Goal: Task Accomplishment & Management: Manage account settings

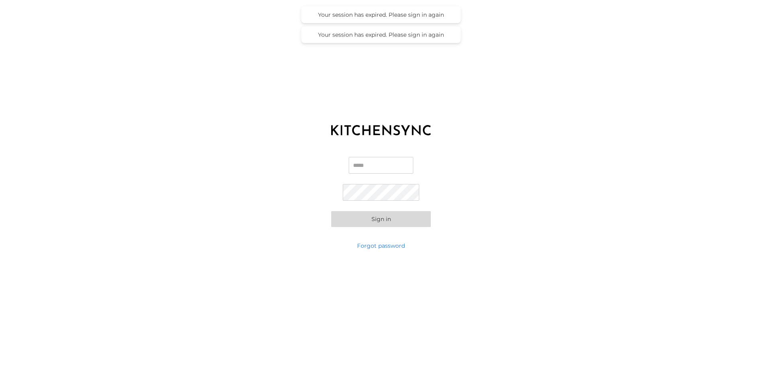
click at [357, 162] on input "Email" at bounding box center [381, 165] width 65 height 17
type input "**********"
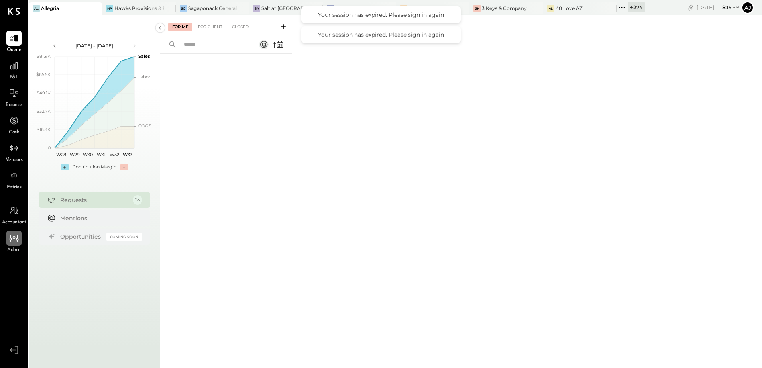
click at [9, 243] on icon at bounding box center [14, 238] width 10 height 10
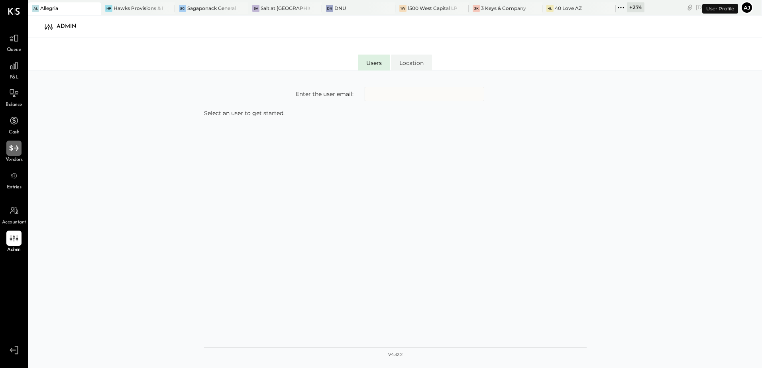
click at [13, 144] on icon at bounding box center [14, 148] width 10 height 10
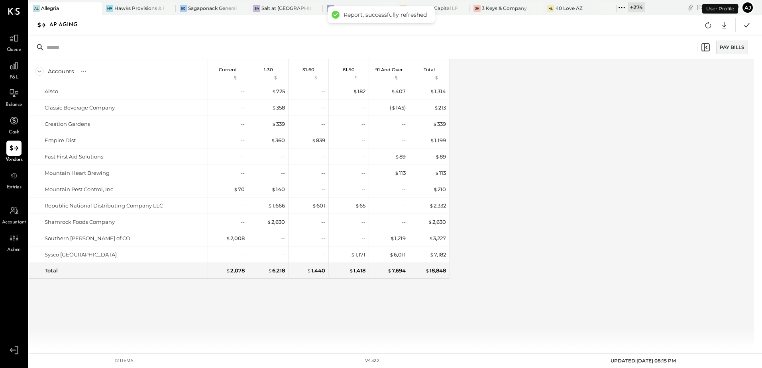
click at [13, 47] on span "Queue" at bounding box center [14, 50] width 15 height 7
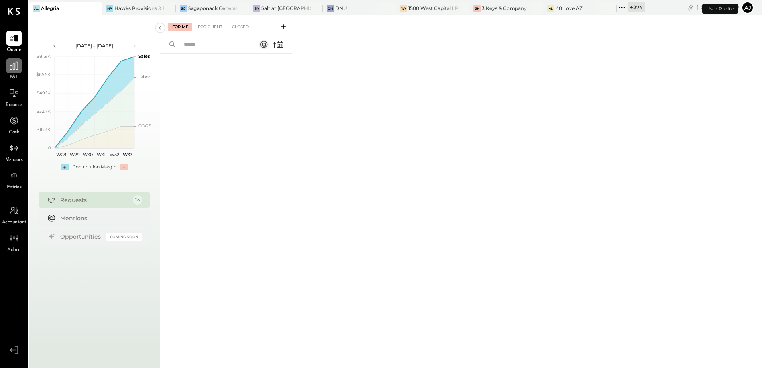
click at [13, 73] on div at bounding box center [13, 65] width 15 height 15
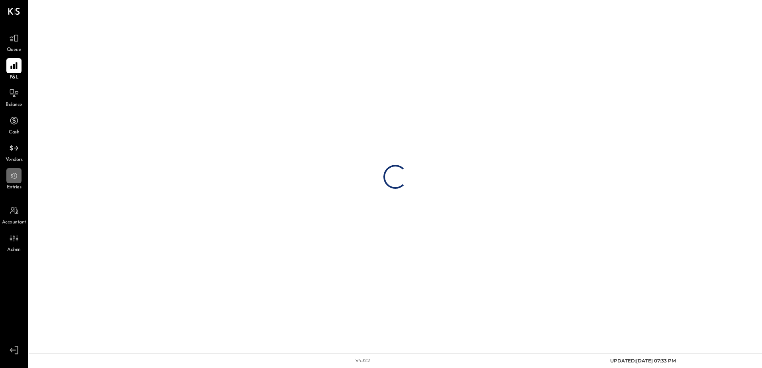
click at [15, 180] on icon at bounding box center [14, 176] width 10 height 10
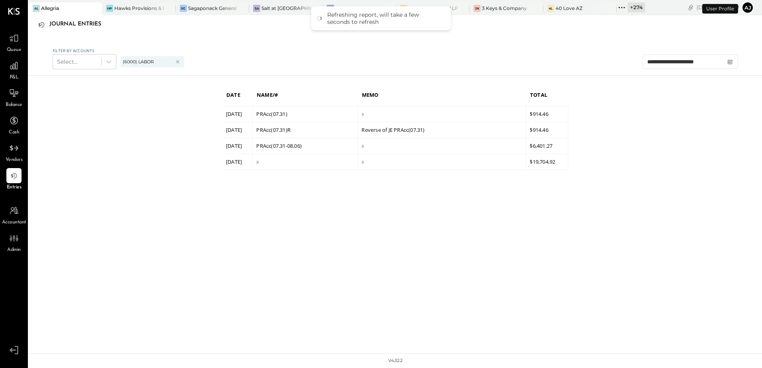
click at [12, 247] on span "Admin" at bounding box center [14, 250] width 14 height 7
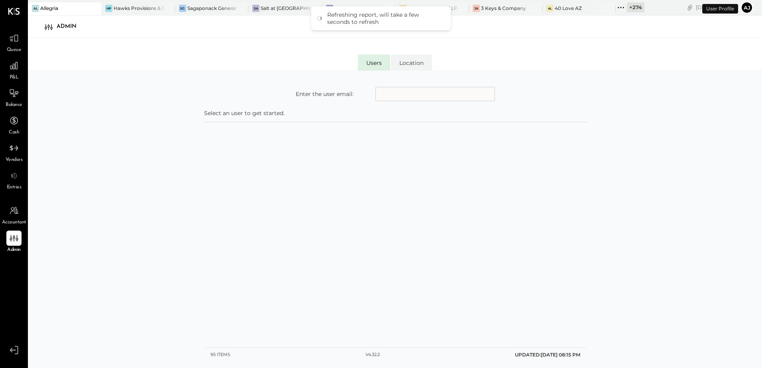
click at [403, 96] on input "text" at bounding box center [436, 94] width 120 height 14
click at [395, 94] on input "text" at bounding box center [436, 94] width 120 height 14
type input "**********"
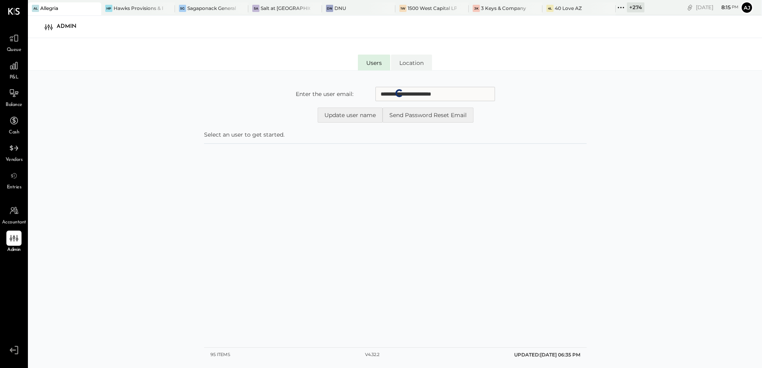
click at [179, 64] on div "Users Location" at bounding box center [395, 54] width 734 height 32
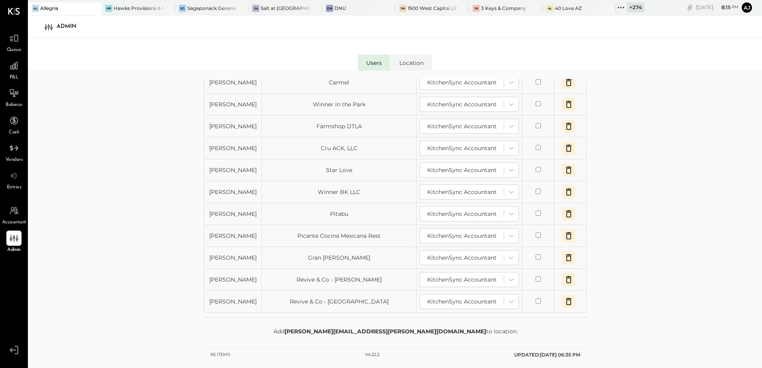
scroll to position [712, 0]
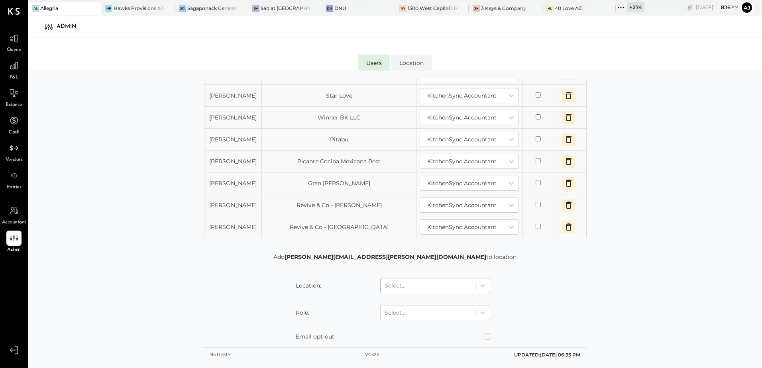
click at [406, 287] on div at bounding box center [428, 286] width 87 height 10
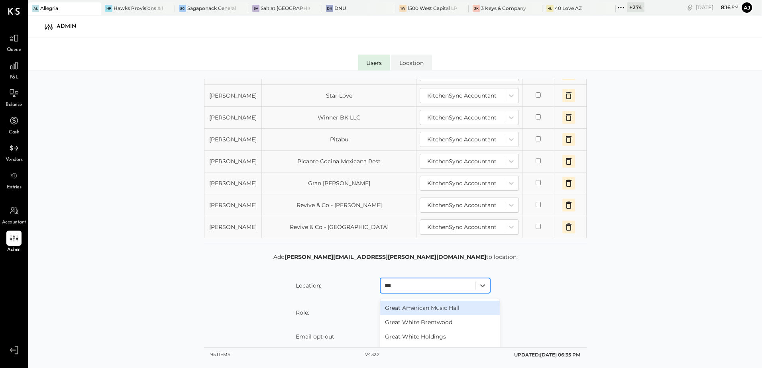
type input "****"
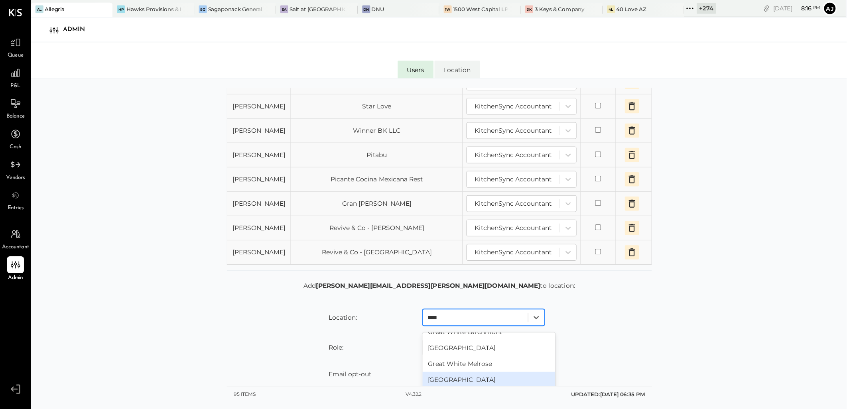
scroll to position [0, 0]
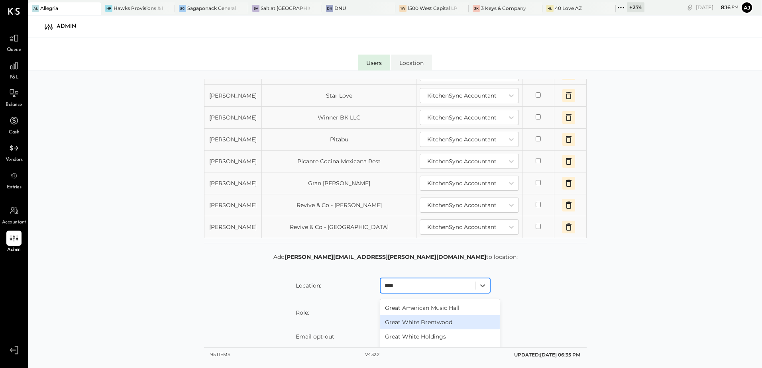
click at [424, 325] on div "Great White Brentwood" at bounding box center [440, 322] width 120 height 14
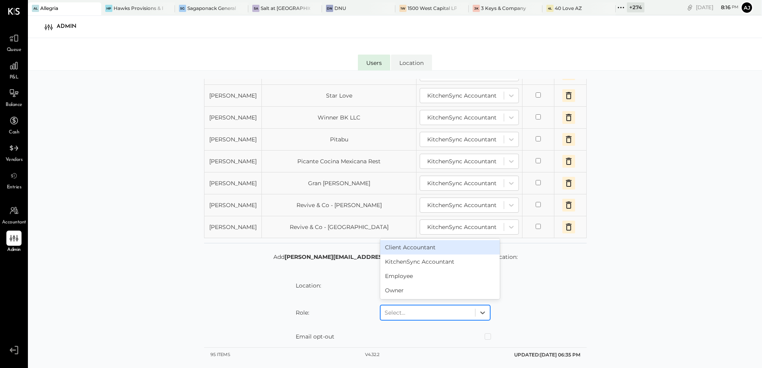
drag, startPoint x: 437, startPoint y: 315, endPoint x: 452, endPoint y: 338, distance: 27.8
click at [437, 315] on div at bounding box center [428, 313] width 87 height 10
click at [428, 262] on div "KitchenSync Accountant" at bounding box center [440, 262] width 120 height 14
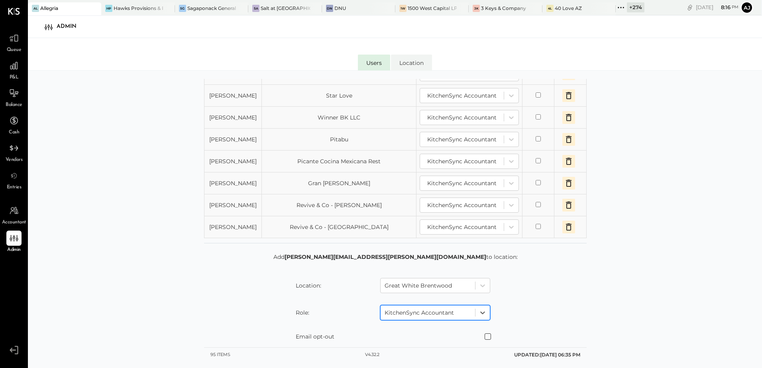
click at [487, 337] on span at bounding box center [488, 337] width 6 height 6
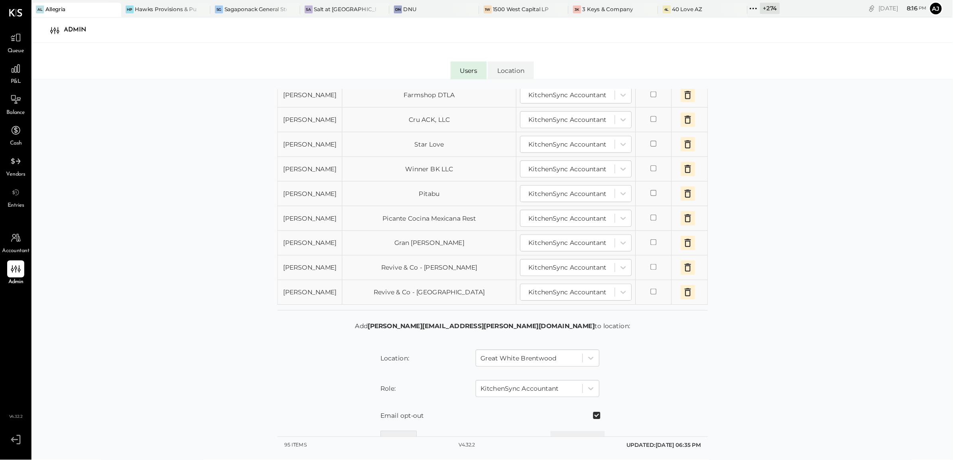
scroll to position [650, 0]
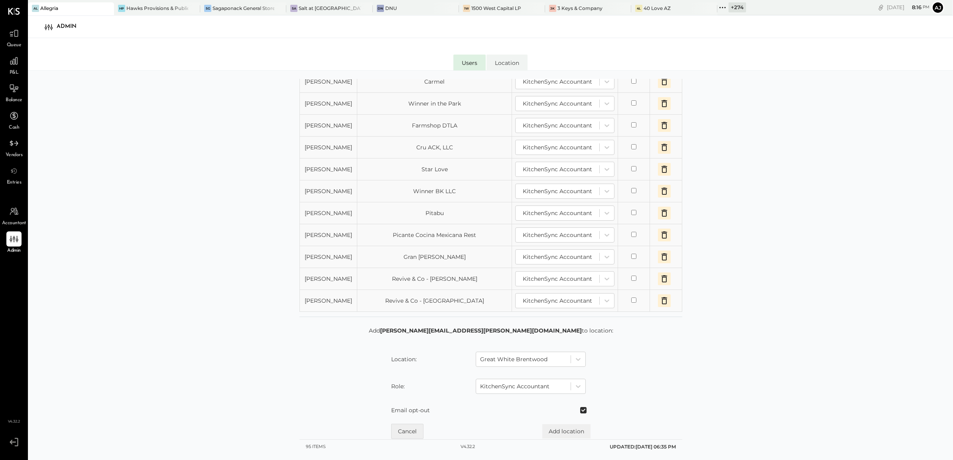
drag, startPoint x: 736, startPoint y: 0, endPoint x: 615, endPoint y: 408, distance: 425.0
click at [615, 368] on form "Add [PERSON_NAME][EMAIL_ADDRESS][PERSON_NAME][DOMAIN_NAME] to location: Locatio…" at bounding box center [490, 383] width 383 height 112
click at [578, 368] on button "Add location" at bounding box center [566, 432] width 48 height 14
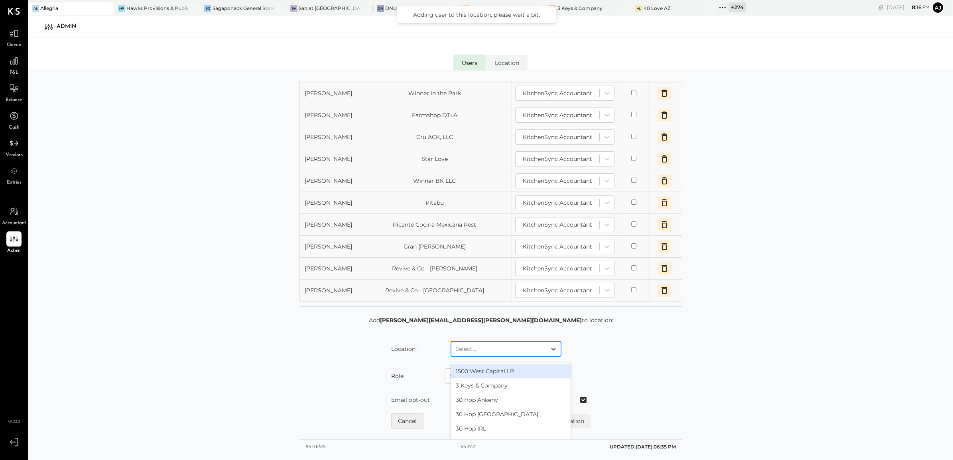
click at [515, 354] on div "Select..." at bounding box center [498, 349] width 94 height 13
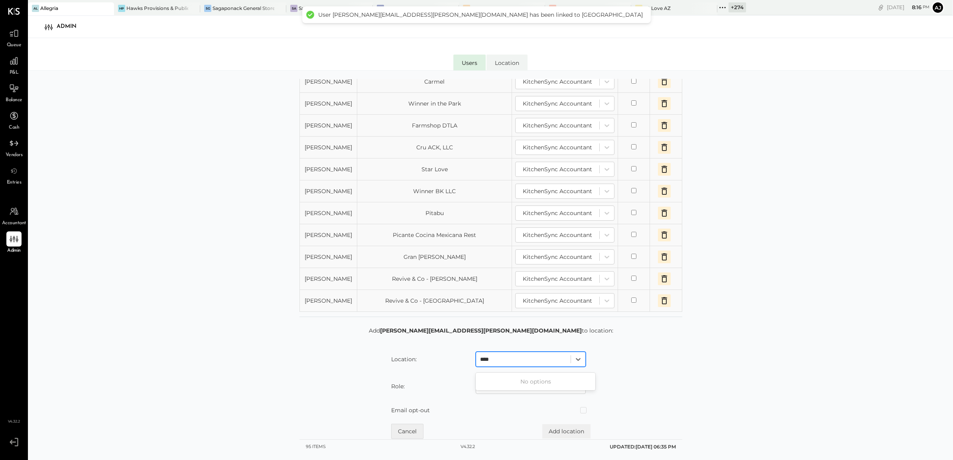
scroll to position [672, 0]
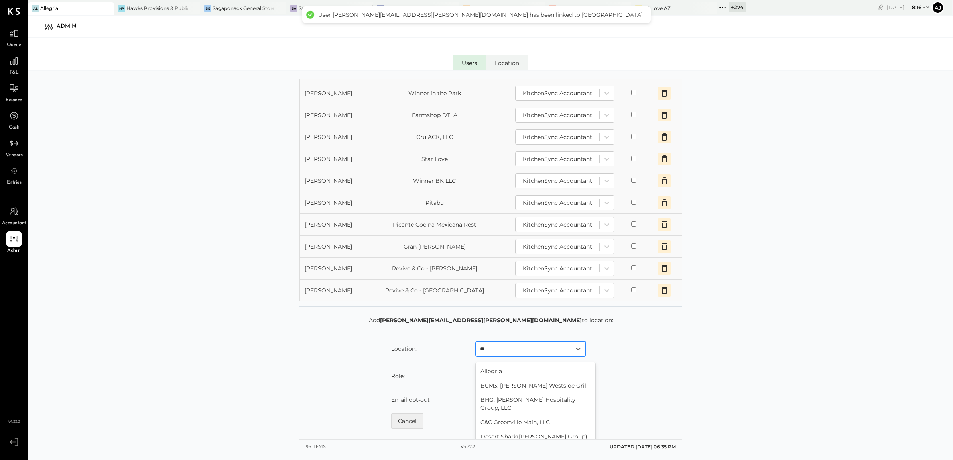
type input "***"
click at [537, 368] on div "Great White Holdings" at bounding box center [536, 414] width 120 height 14
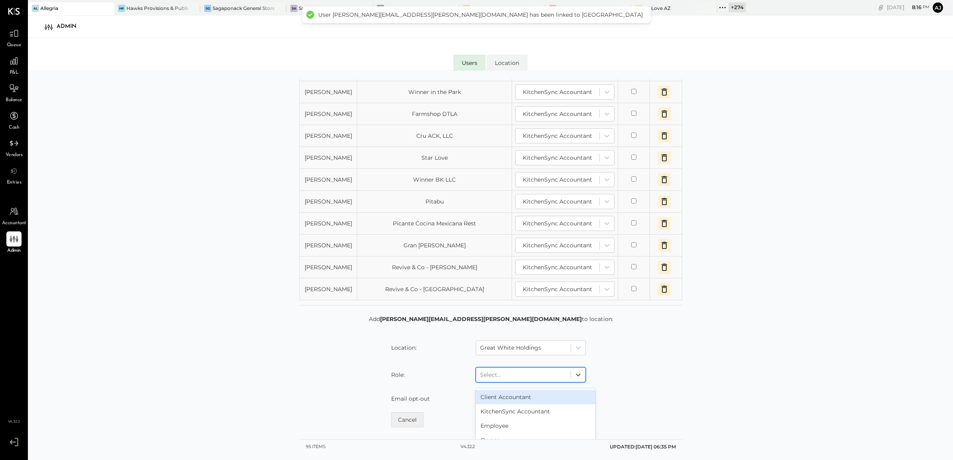
click at [531, 368] on div at bounding box center [523, 375] width 87 height 10
click at [517, 368] on div "KitchenSync Accountant" at bounding box center [536, 412] width 120 height 14
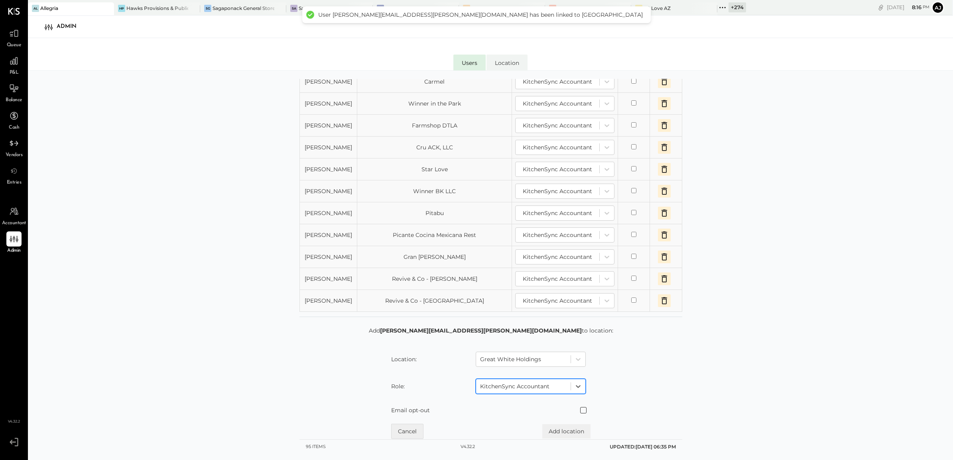
click at [585, 368] on span at bounding box center [583, 410] width 6 height 6
click at [579, 368] on button "Add location" at bounding box center [566, 432] width 48 height 14
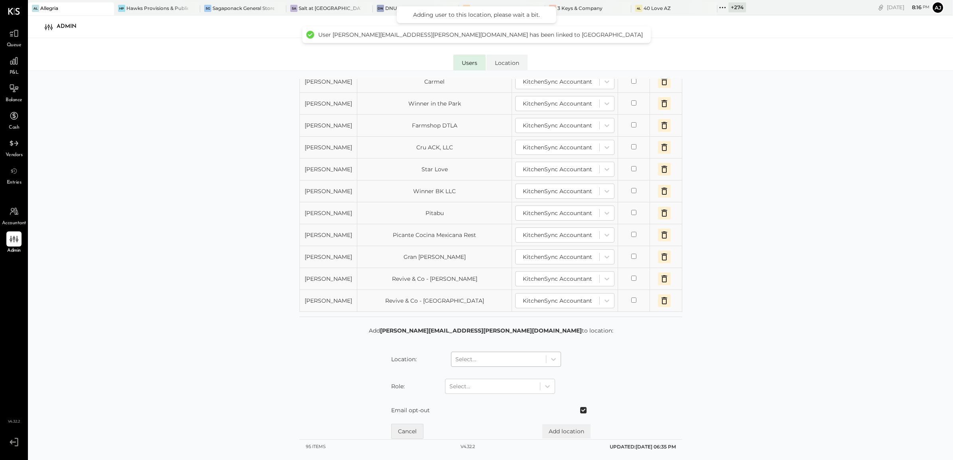
click at [491, 365] on div "Select..." at bounding box center [498, 359] width 94 height 13
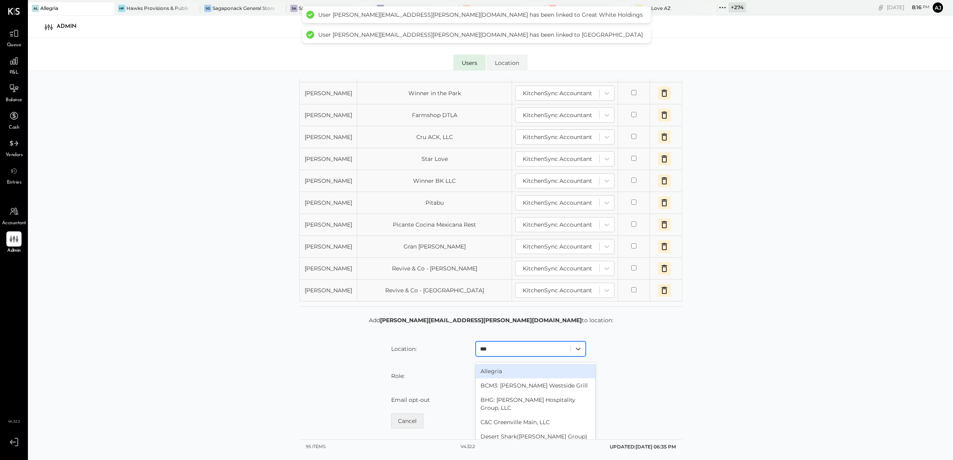
scroll to position [694, 0]
type input "****"
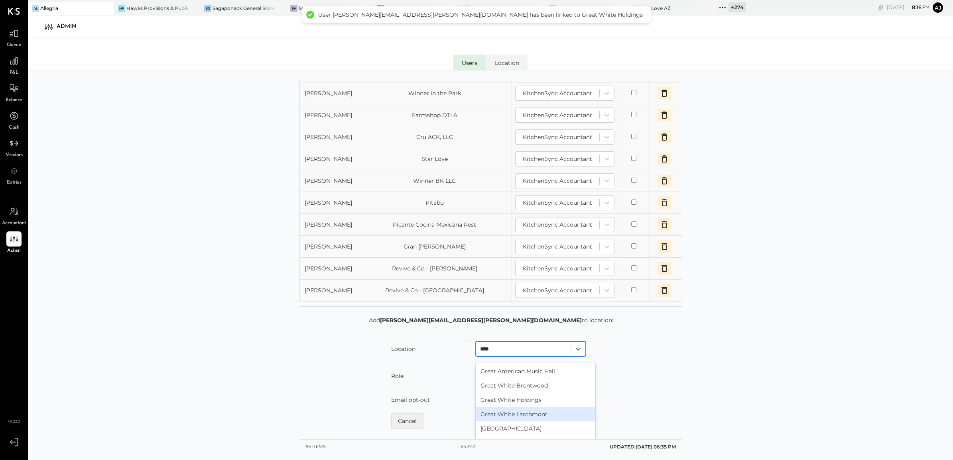
click at [517, 368] on div "Great White Larchmont" at bounding box center [536, 414] width 120 height 14
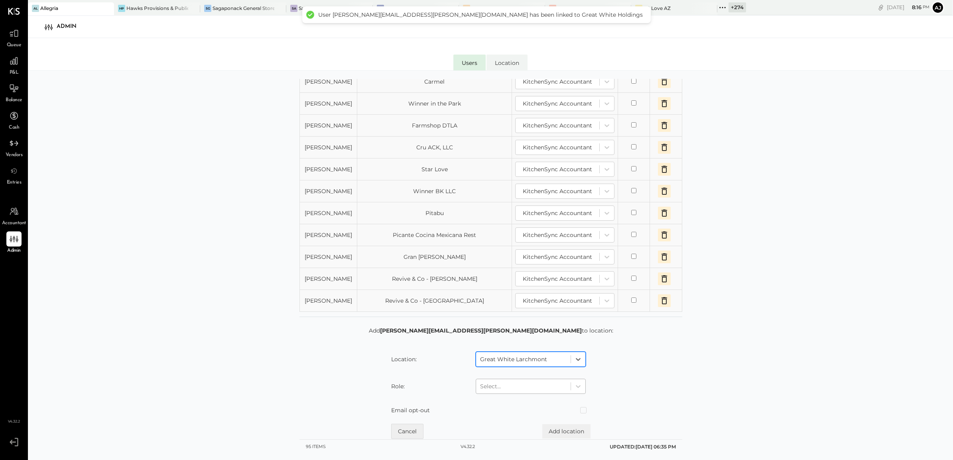
click at [517, 368] on div at bounding box center [523, 387] width 87 height 10
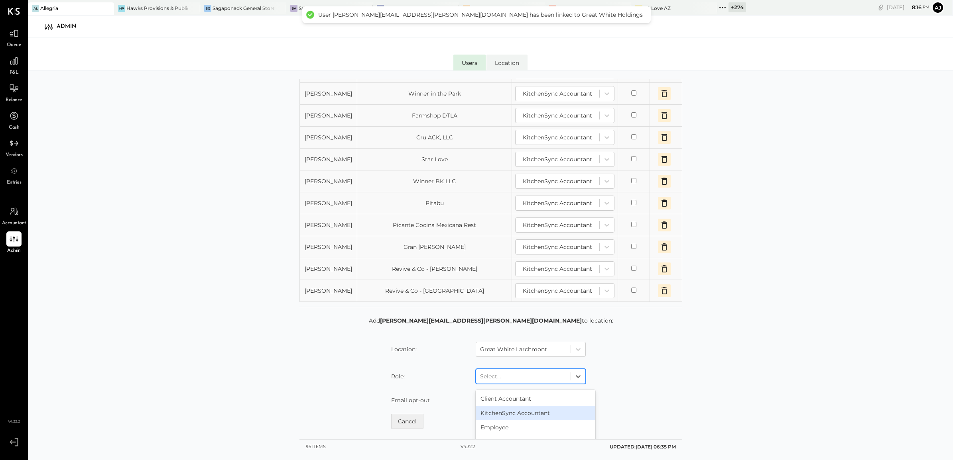
click at [514, 368] on div "KitchenSync Accountant" at bounding box center [536, 413] width 120 height 14
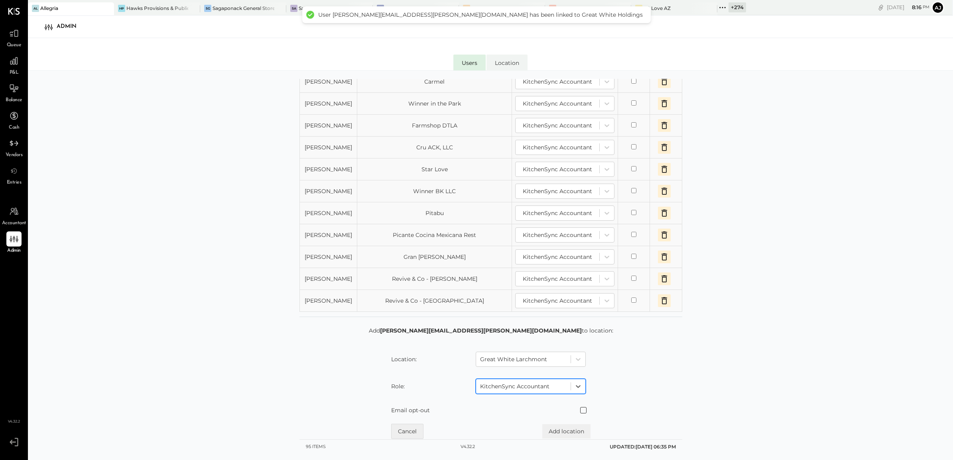
click at [586, 368] on span at bounding box center [583, 410] width 6 height 6
click at [573, 368] on button "Add location" at bounding box center [566, 432] width 48 height 14
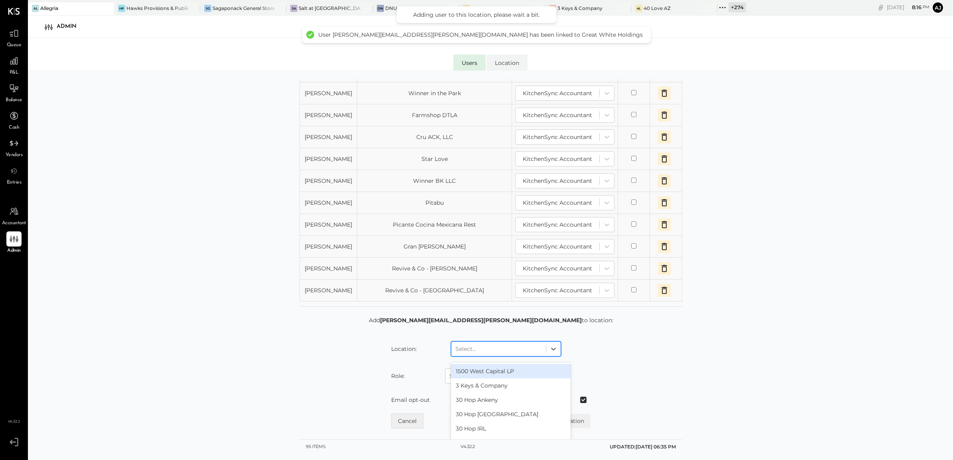
click at [509, 354] on div at bounding box center [498, 349] width 87 height 10
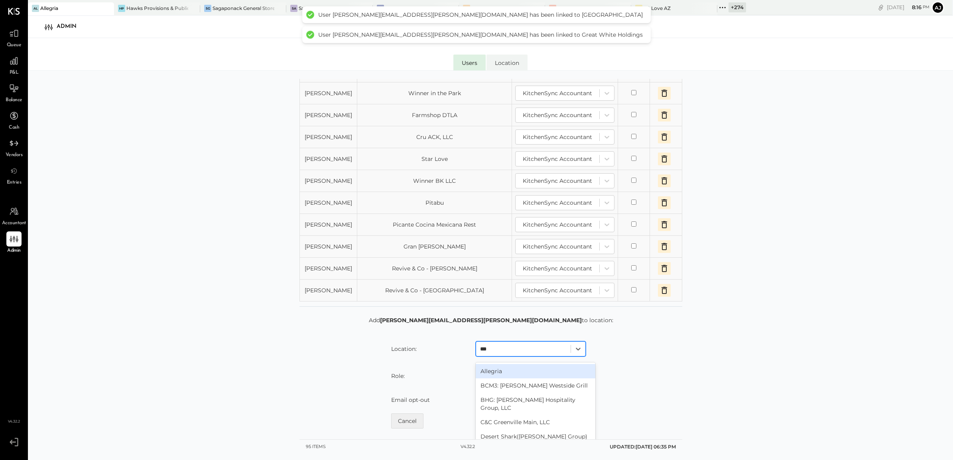
type input "****"
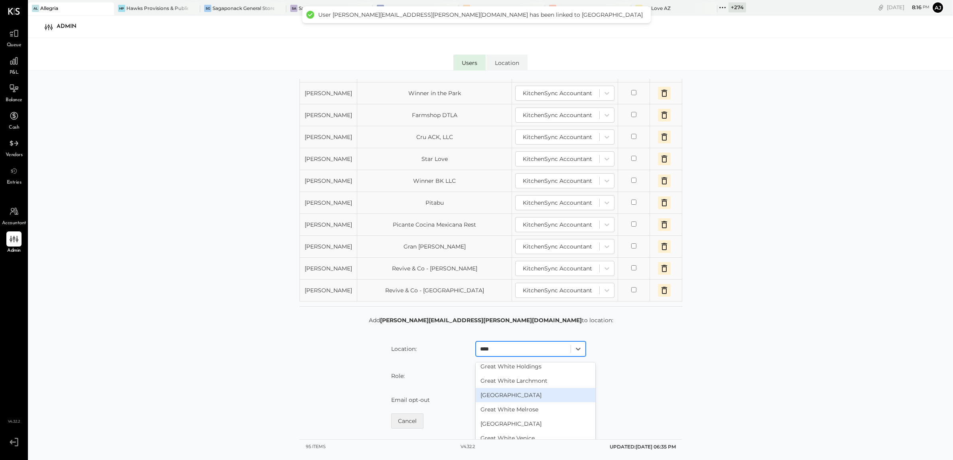
click at [531, 368] on div "[GEOGRAPHIC_DATA]" at bounding box center [536, 395] width 120 height 14
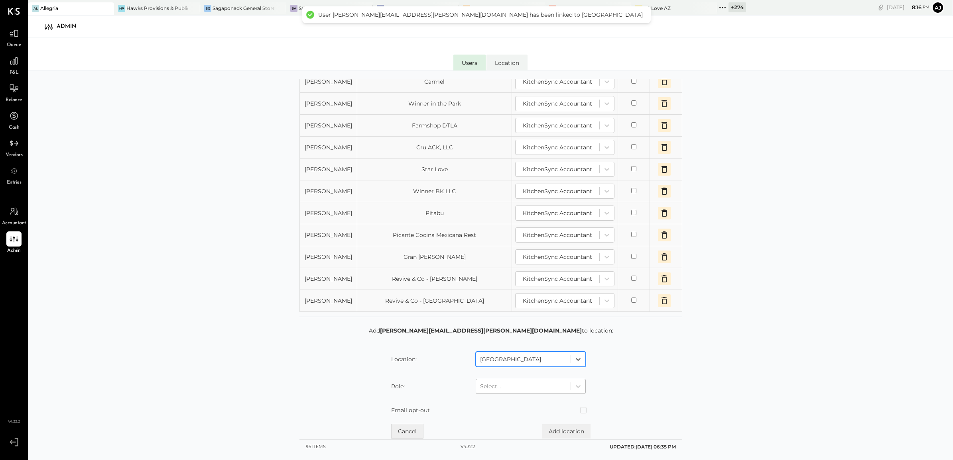
click at [518, 368] on div at bounding box center [523, 387] width 87 height 10
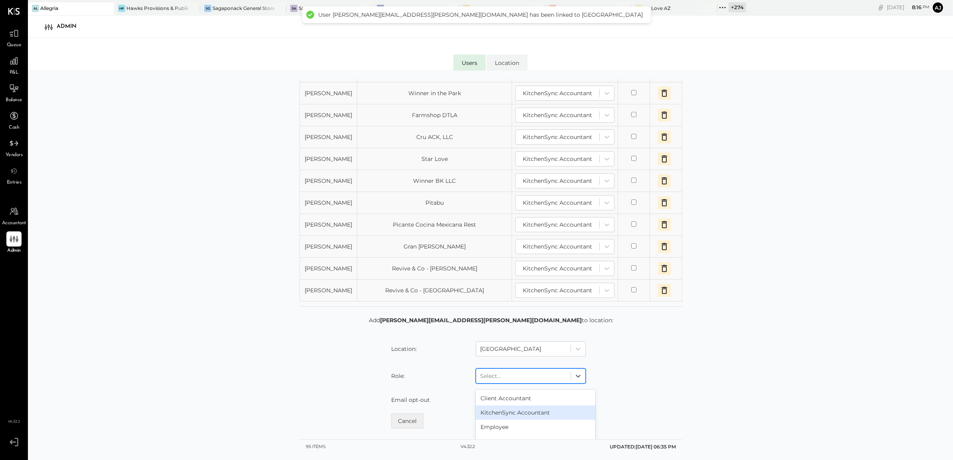
click at [503, 368] on div "KitchenSync Accountant" at bounding box center [536, 413] width 120 height 14
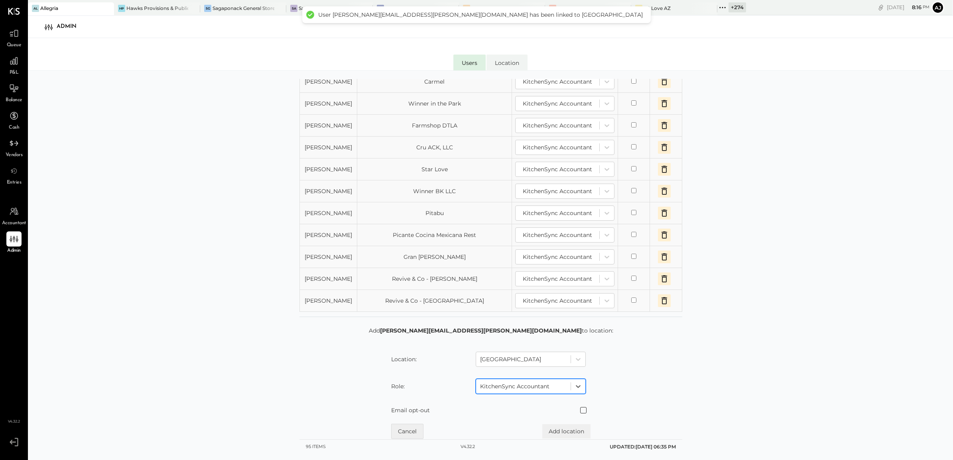
click at [580, 368] on span at bounding box center [583, 410] width 6 height 6
click at [579, 368] on button "Add location" at bounding box center [566, 432] width 48 height 14
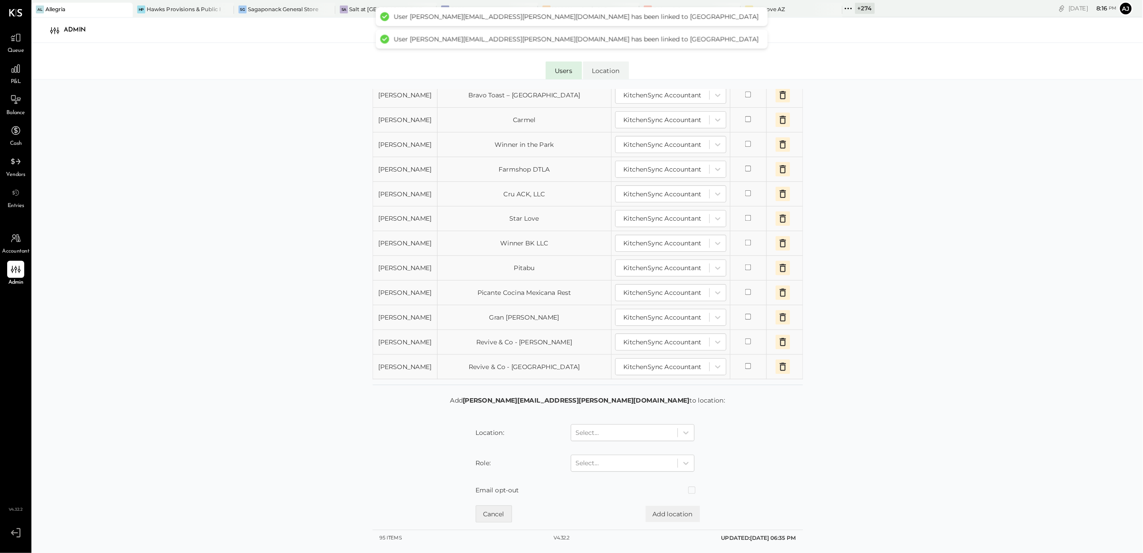
scroll to position [678, 0]
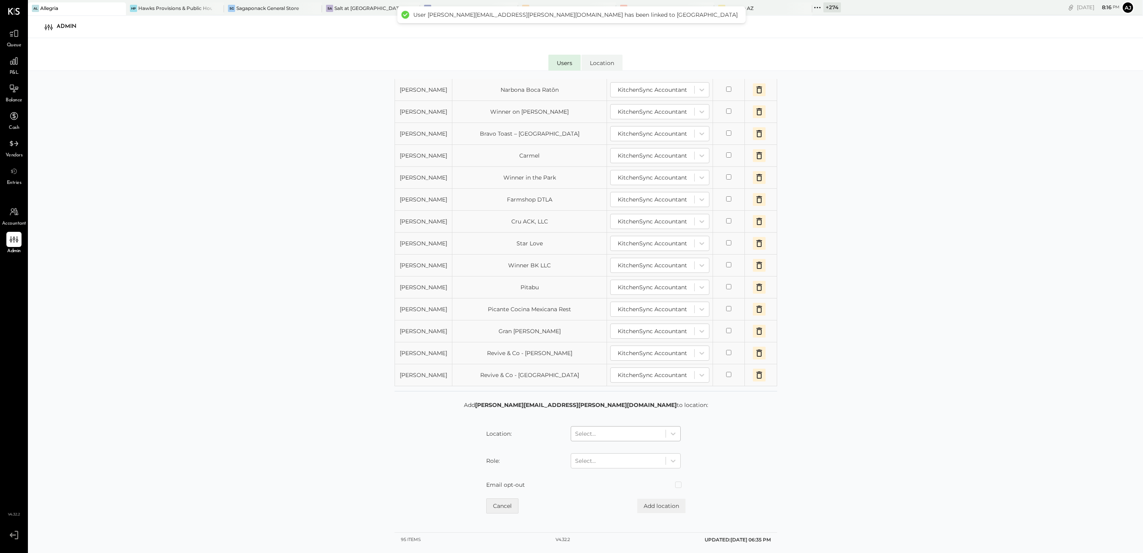
drag, startPoint x: 633, startPoint y: 431, endPoint x: 638, endPoint y: 439, distance: 9.8
click at [633, 368] on div at bounding box center [618, 434] width 87 height 10
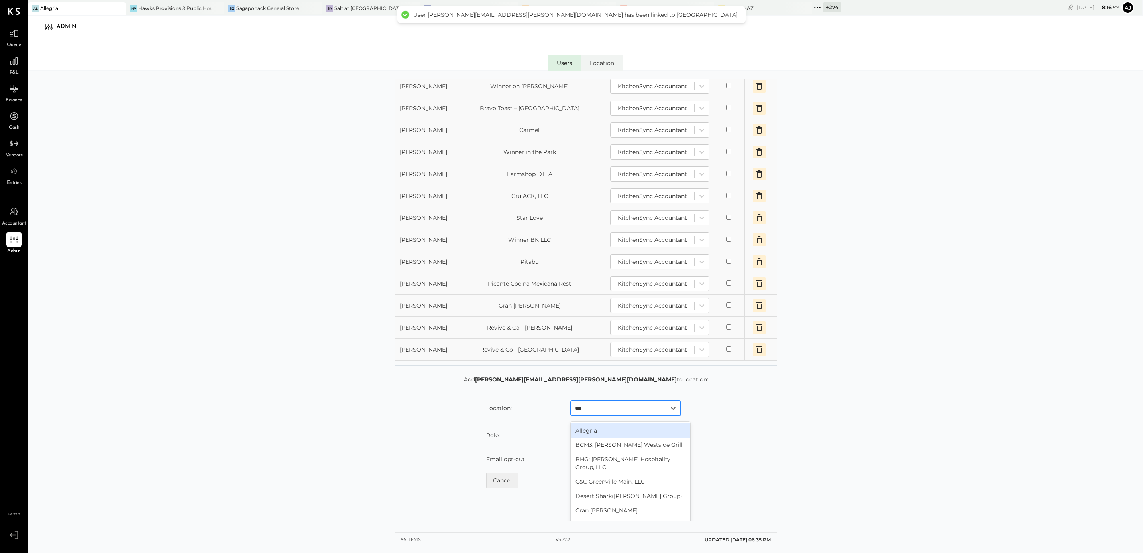
type input "****"
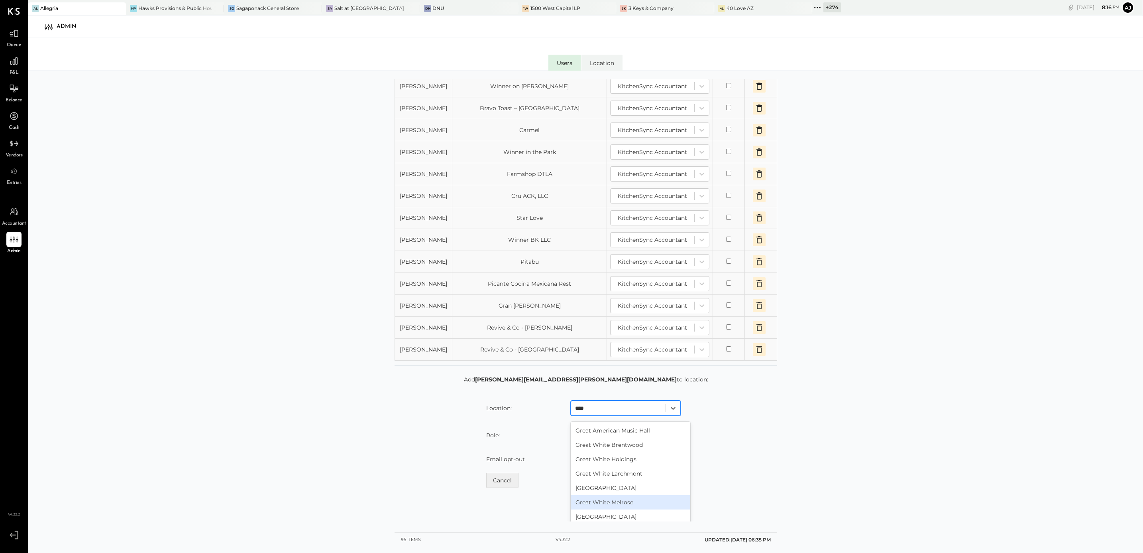
scroll to position [14, 0]
click at [640, 368] on div "Great White Melrose" at bounding box center [631, 487] width 120 height 14
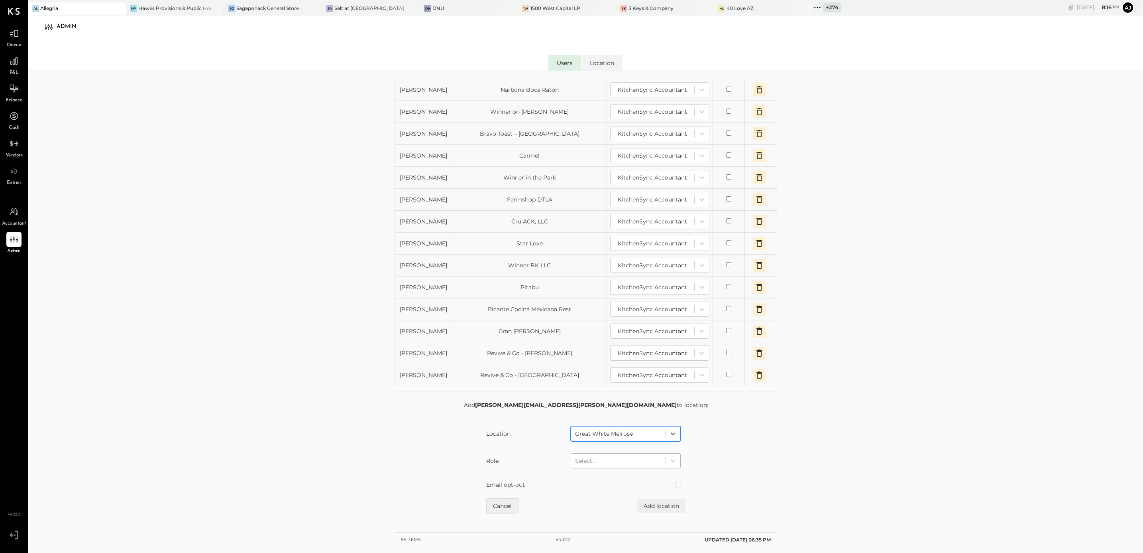
click at [598, 368] on div at bounding box center [618, 461] width 87 height 10
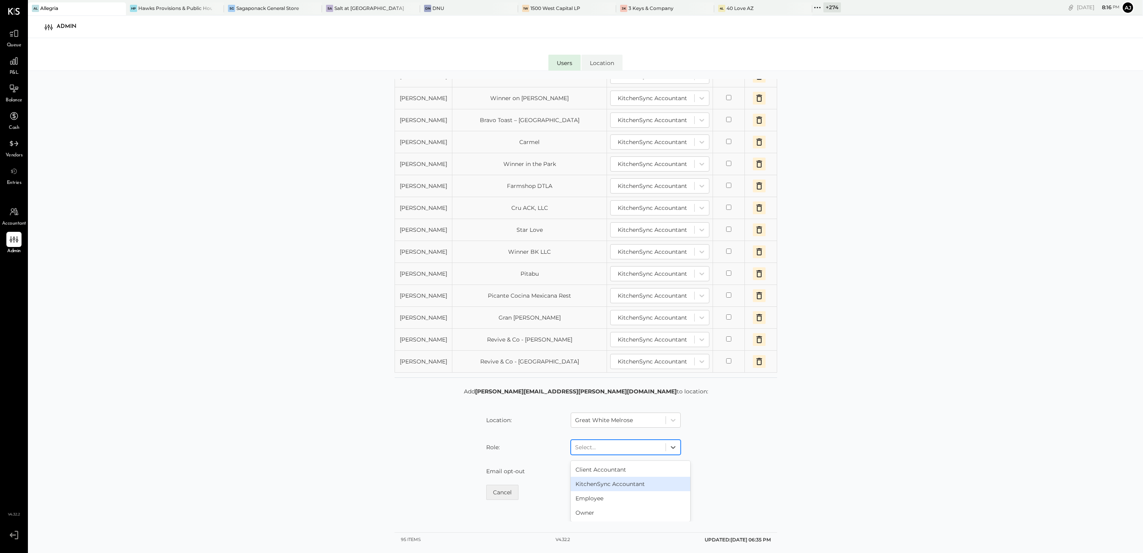
click at [603, 368] on div "KitchenSync Accountant" at bounding box center [631, 483] width 120 height 14
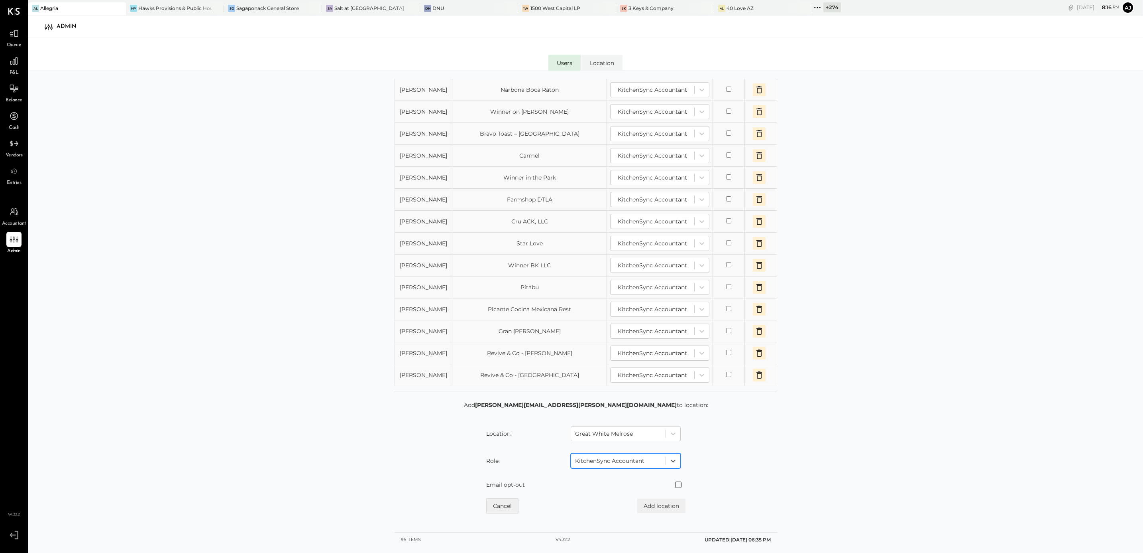
click at [681, 368] on span at bounding box center [678, 484] width 6 height 6
click at [676, 368] on button "Add location" at bounding box center [661, 505] width 48 height 14
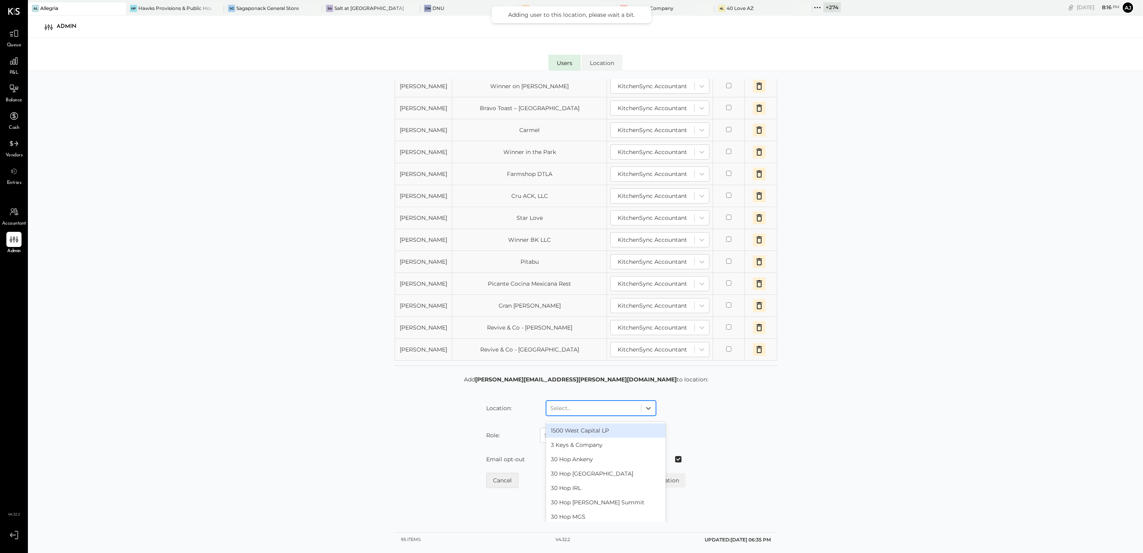
click at [605, 368] on div at bounding box center [594, 408] width 87 height 10
type input "****"
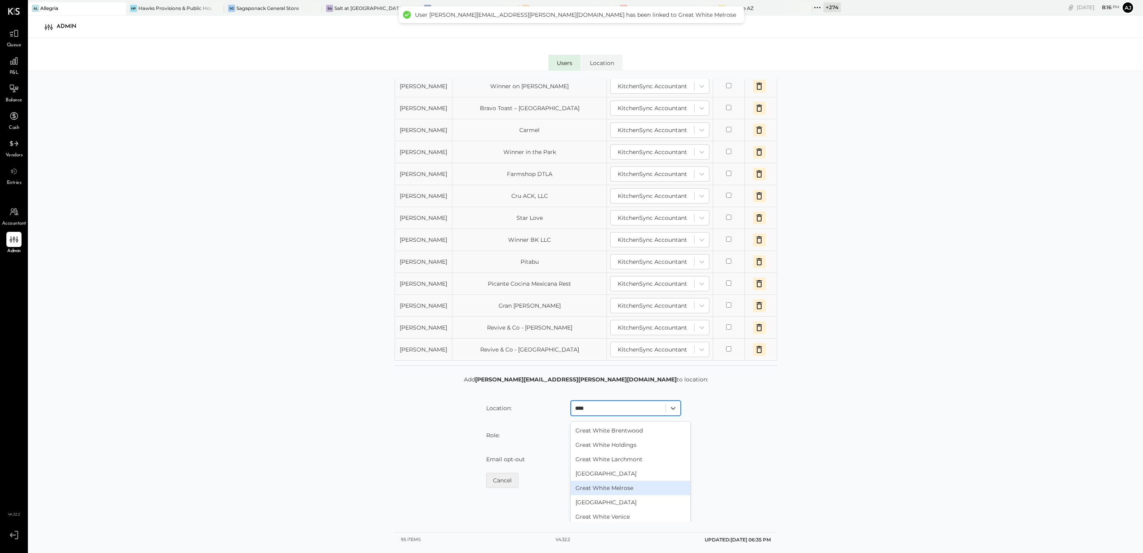
click at [624, 368] on div "Great White Melrose" at bounding box center [631, 487] width 120 height 14
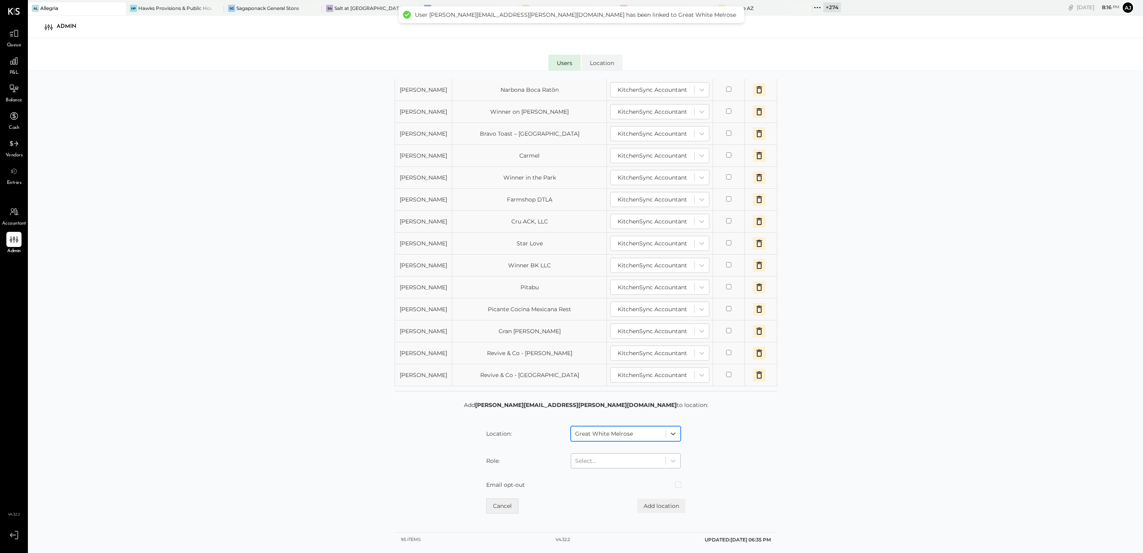
click at [610, 368] on div "Select..." at bounding box center [626, 460] width 110 height 15
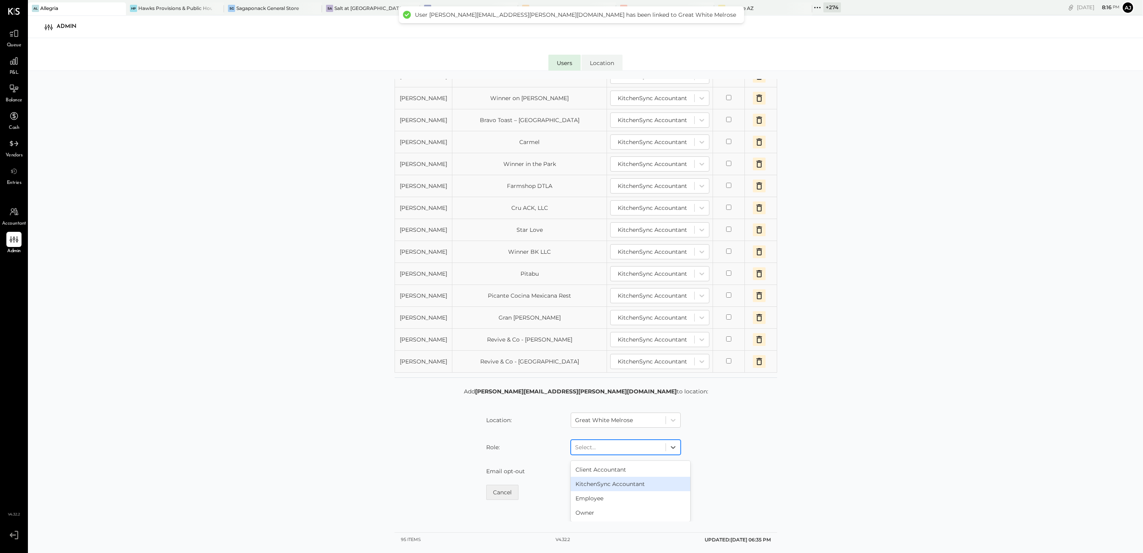
click at [618, 368] on div "KitchenSync Accountant" at bounding box center [631, 483] width 120 height 14
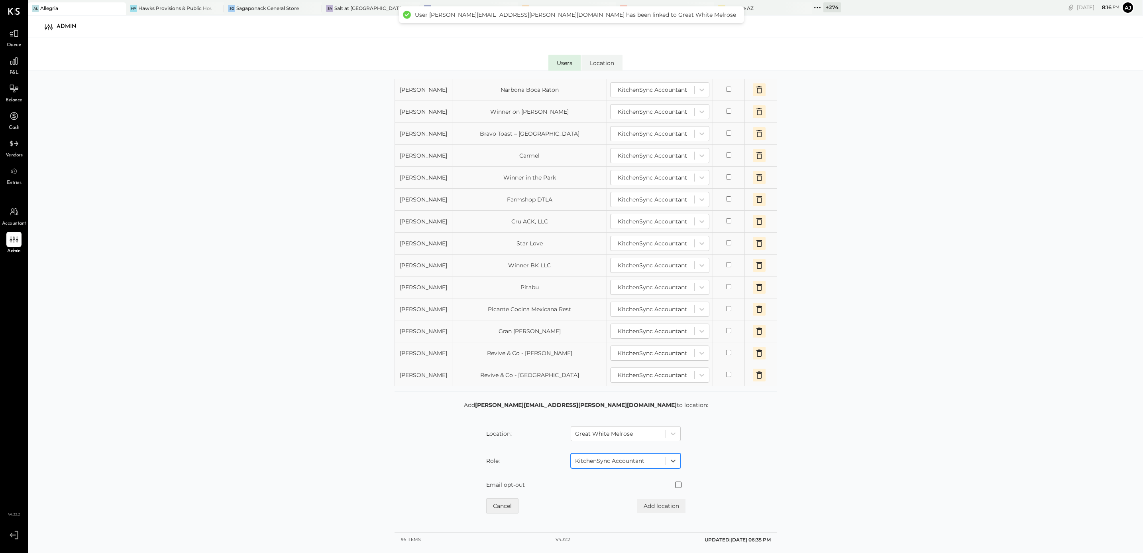
click at [677, 368] on span at bounding box center [678, 484] width 6 height 6
click at [669, 368] on button "Add location" at bounding box center [661, 505] width 48 height 14
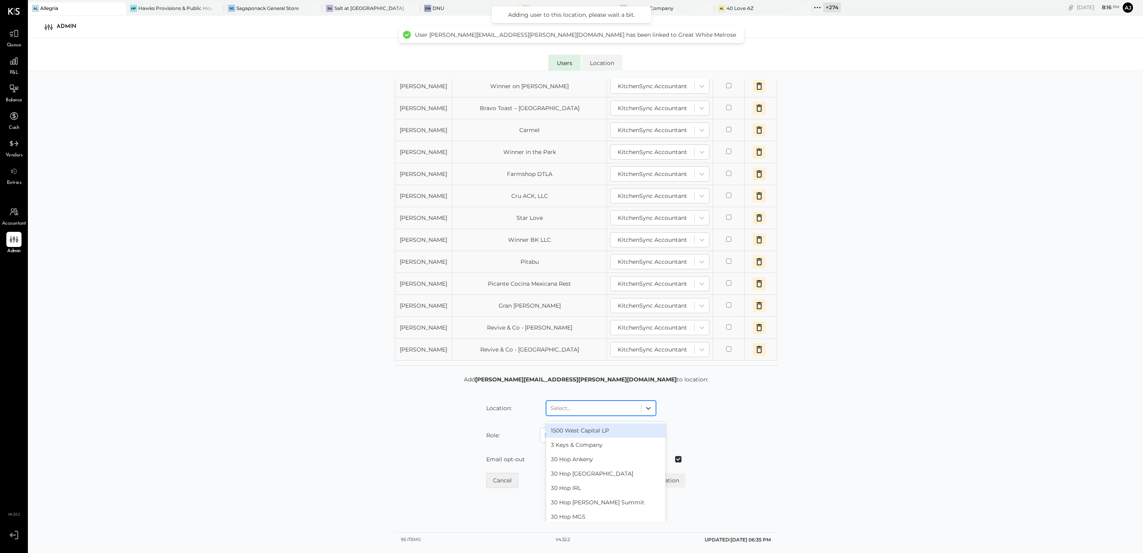
click at [603, 368] on div at bounding box center [594, 408] width 87 height 10
type input "****"
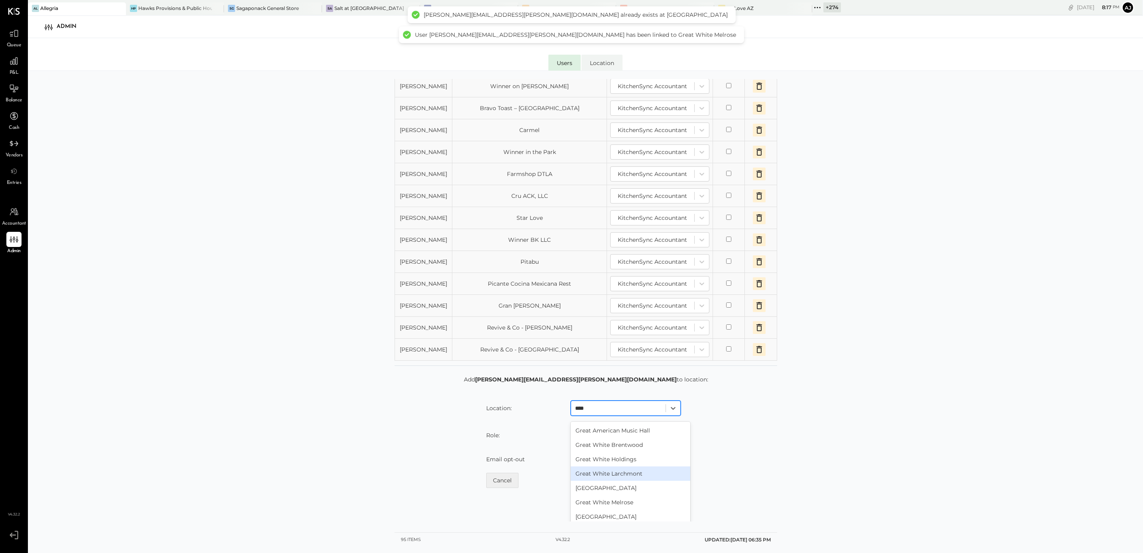
scroll to position [15, 0]
click at [629, 368] on div "Great White Melrose" at bounding box center [631, 487] width 120 height 14
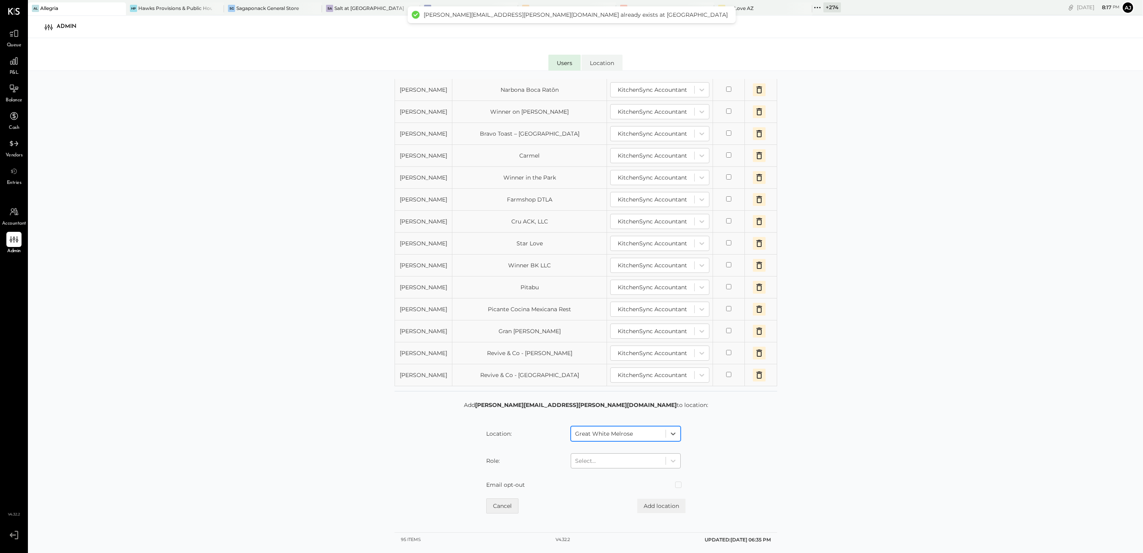
click at [655, 368] on div at bounding box center [618, 461] width 87 height 10
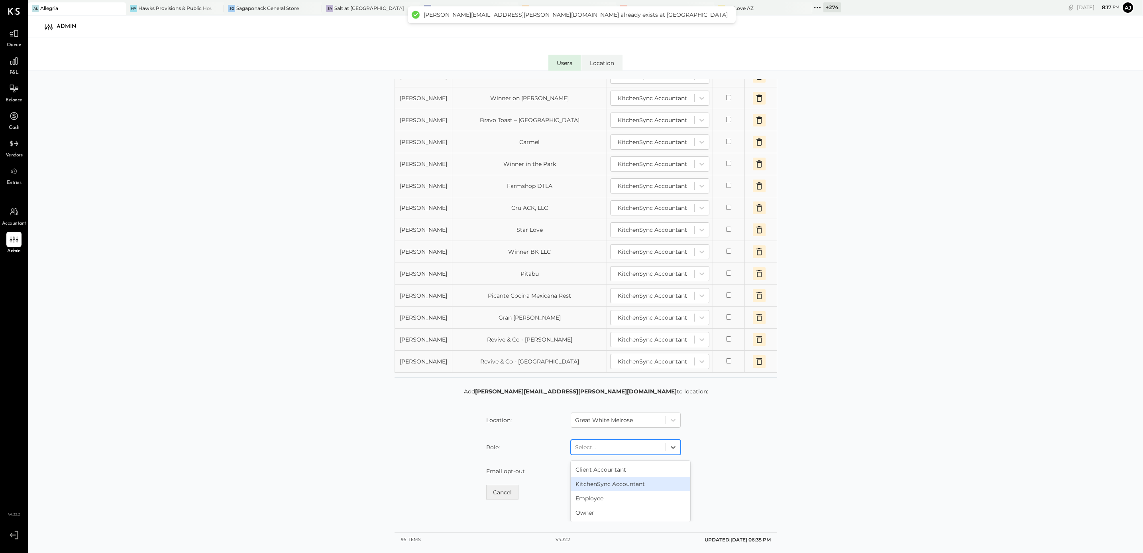
click at [621, 368] on div "KitchenSync Accountant" at bounding box center [631, 483] width 120 height 14
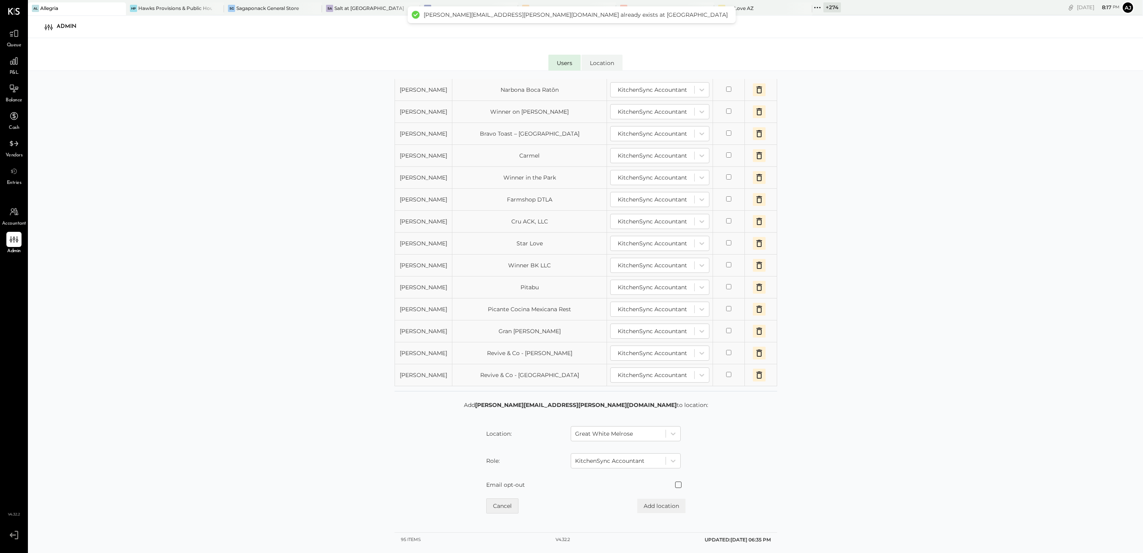
click at [682, 368] on span at bounding box center [678, 484] width 6 height 6
click at [673, 368] on button "Add location" at bounding box center [661, 505] width 48 height 14
click at [600, 368] on div "Select..." at bounding box center [594, 433] width 94 height 13
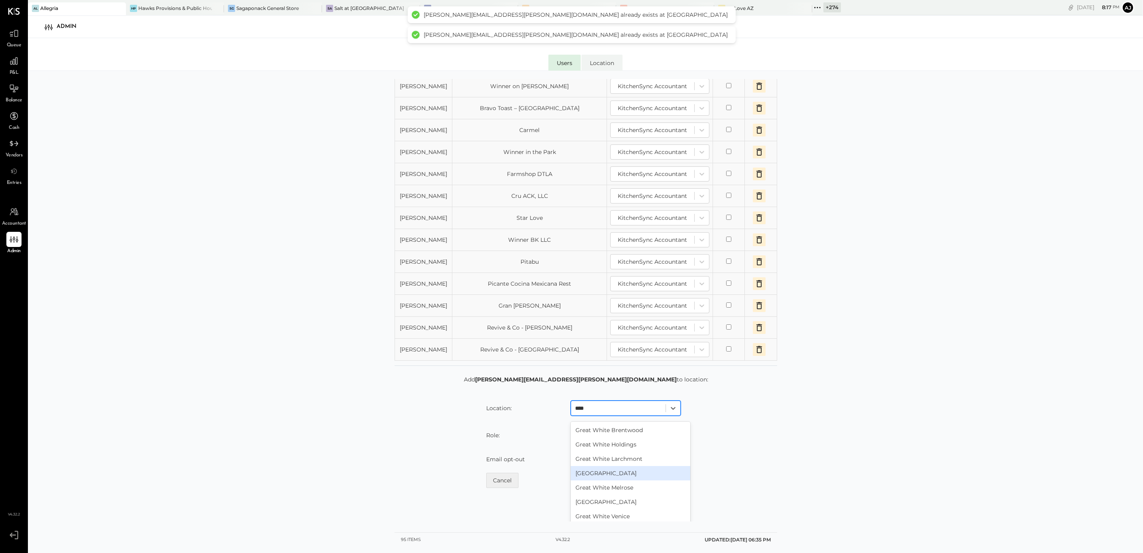
type input "****"
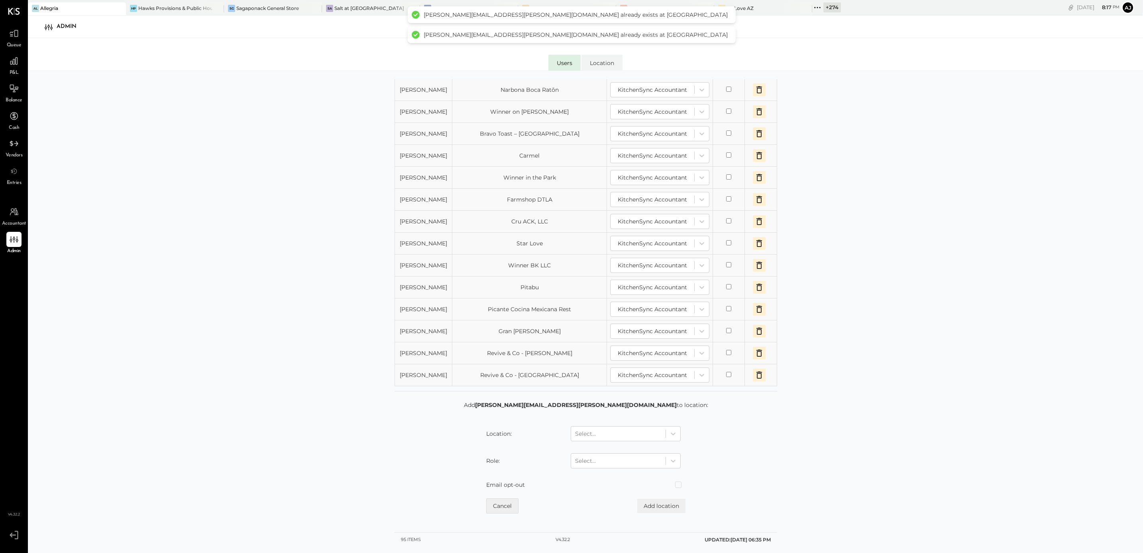
click at [762, 368] on div "**********" at bounding box center [585, 321] width 1115 height 501
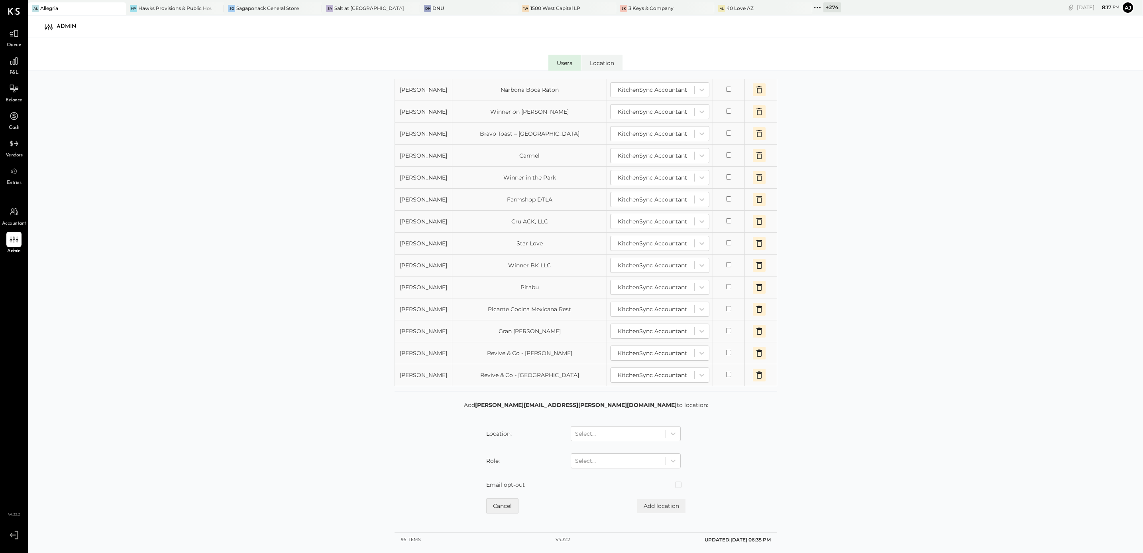
click at [323, 365] on div "**********" at bounding box center [585, 321] width 1115 height 501
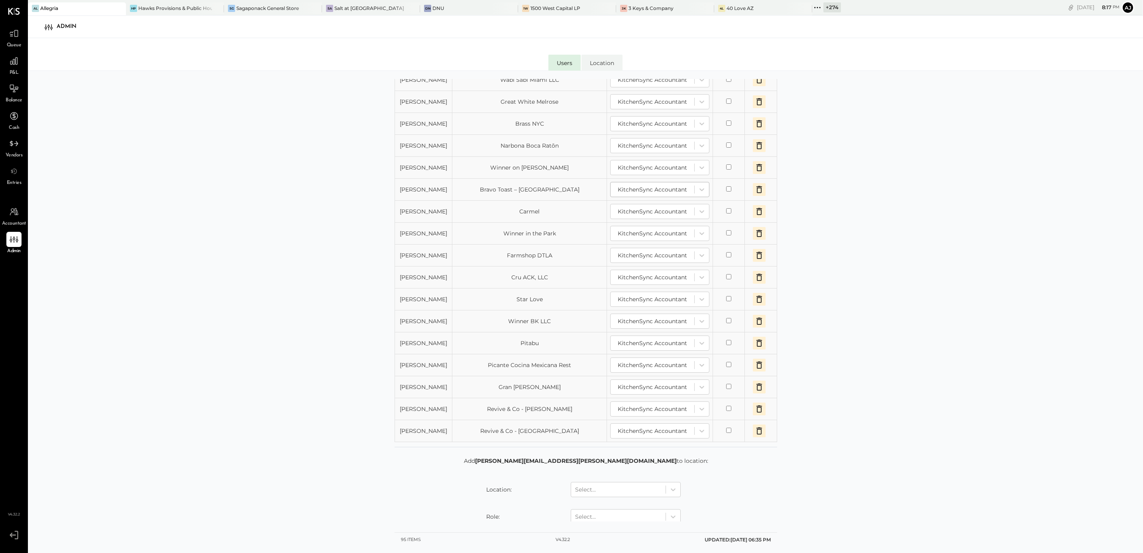
scroll to position [701, 0]
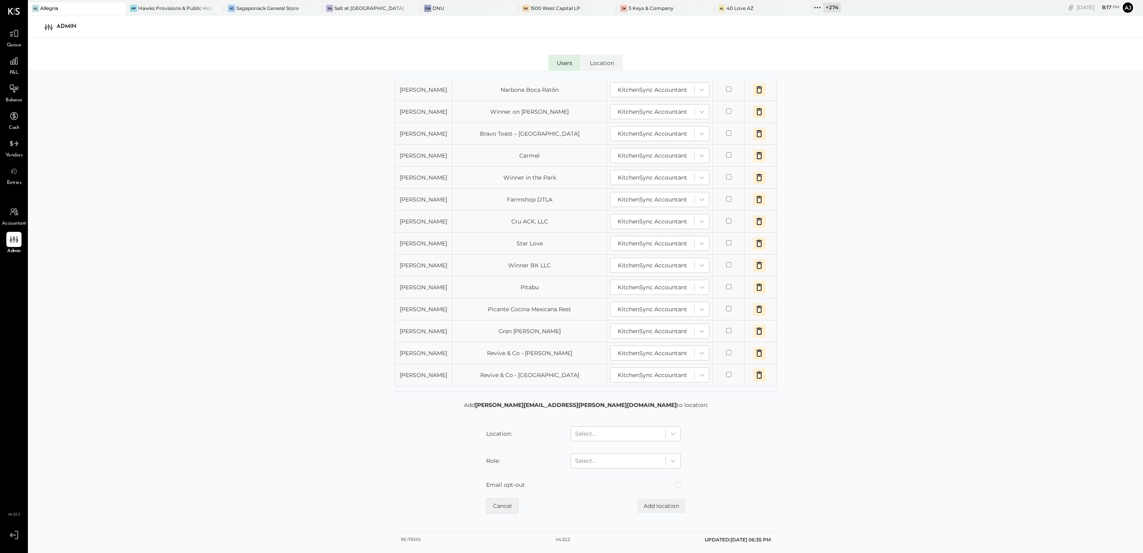
click at [176, 311] on div "**********" at bounding box center [585, 321] width 1115 height 501
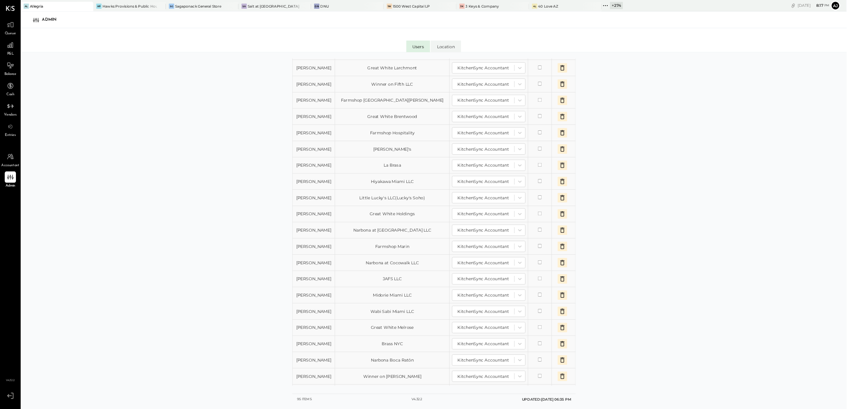
scroll to position [0, 0]
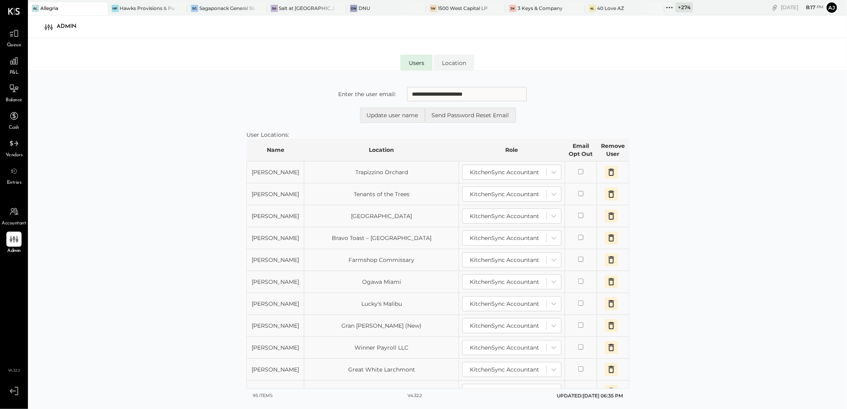
drag, startPoint x: 1072, startPoint y: 0, endPoint x: 136, endPoint y: 184, distance: 953.2
click at [136, 184] on div "**********" at bounding box center [437, 249] width 819 height 357
click at [11, 179] on span "Entries" at bounding box center [14, 182] width 15 height 7
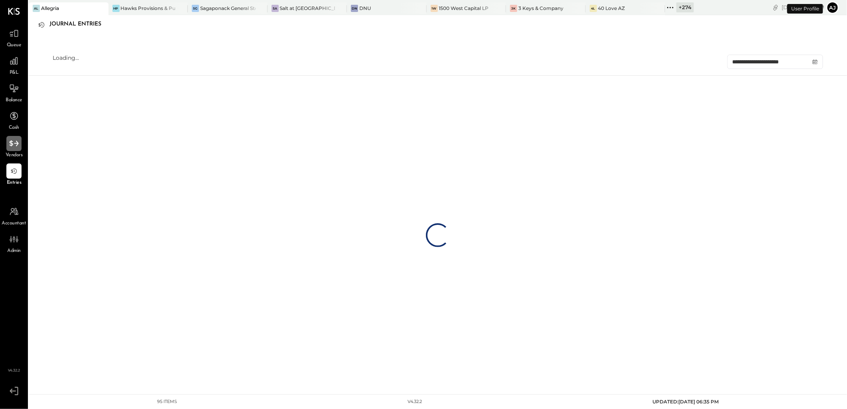
click at [10, 149] on div at bounding box center [13, 143] width 15 height 15
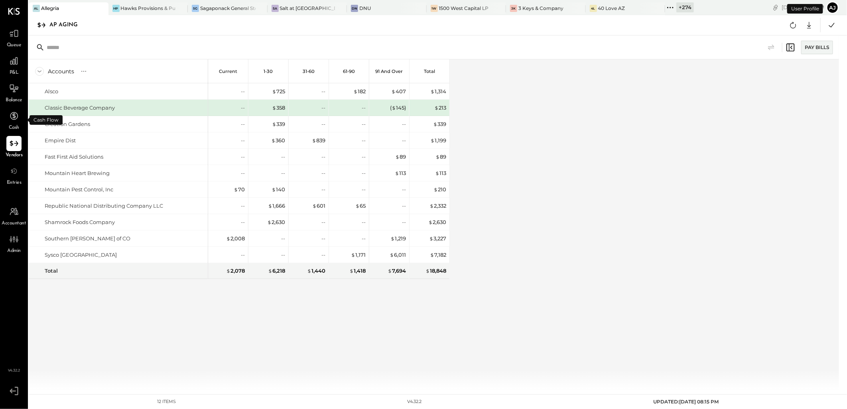
click at [12, 124] on span "Cash" at bounding box center [14, 127] width 10 height 7
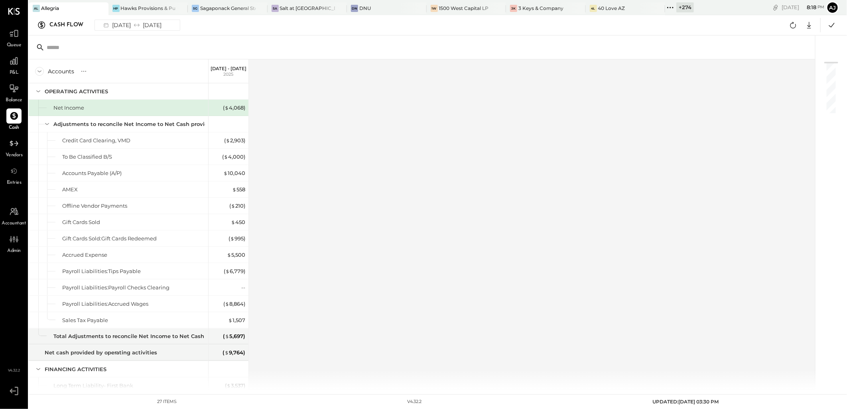
click at [16, 97] on span "Balance" at bounding box center [14, 100] width 17 height 7
click at [19, 70] on div "P&L" at bounding box center [13, 64] width 15 height 23
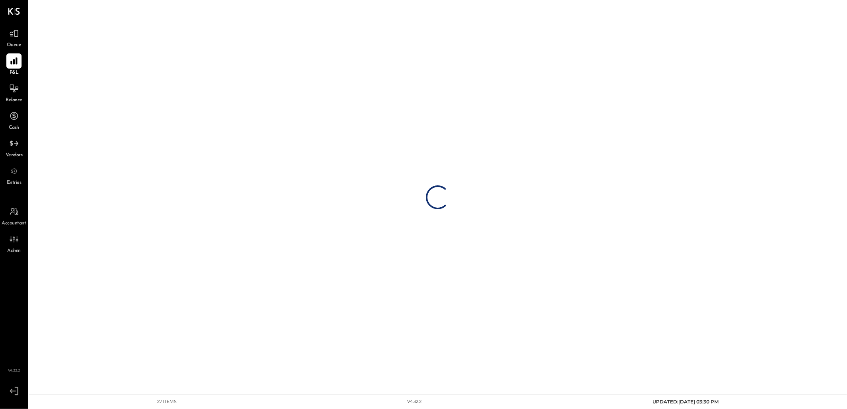
click at [10, 42] on span "Queue" at bounding box center [14, 45] width 15 height 7
